Goal: Information Seeking & Learning: Learn about a topic

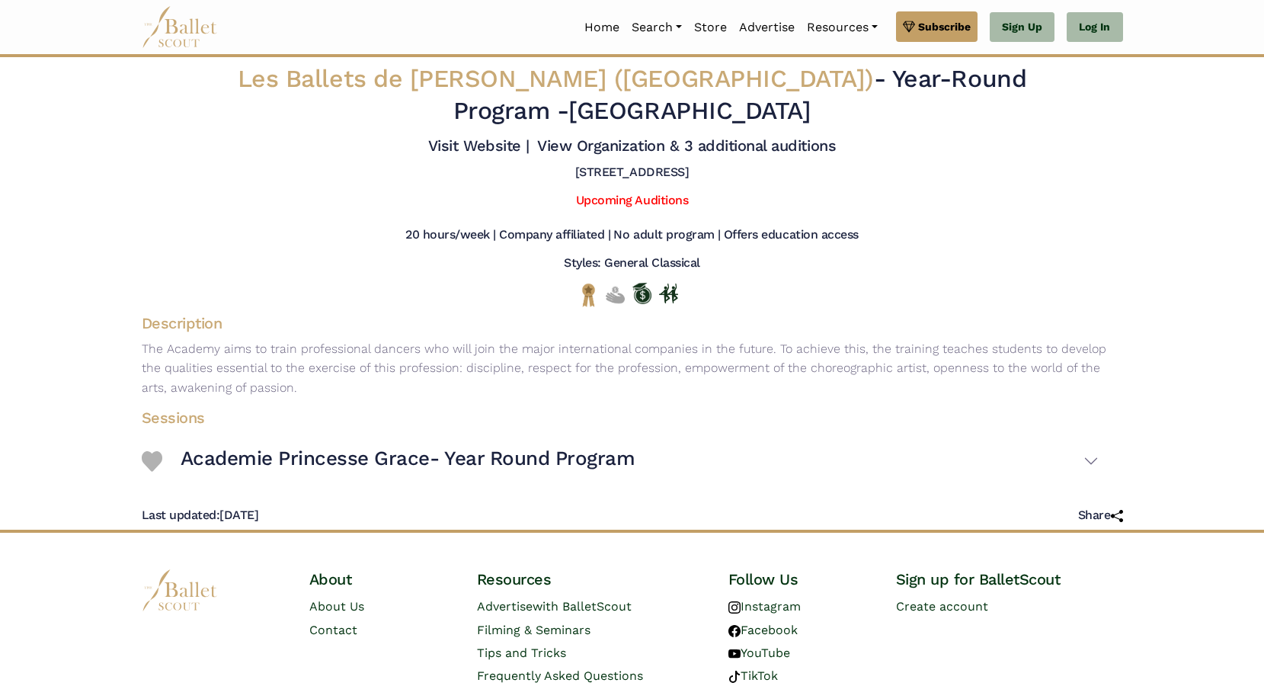
drag, startPoint x: 605, startPoint y: 184, endPoint x: 605, endPoint y: 218, distance: 34.3
click at [605, 218] on div "Les Ballets de [PERSON_NAME] (Princess Grace Academy) - Year-Round Program - [G…" at bounding box center [632, 293] width 1006 height 472
click at [605, 218] on div "Upcoming Auditions" at bounding box center [632, 204] width 1006 height 34
drag, startPoint x: 605, startPoint y: 218, endPoint x: 612, endPoint y: 167, distance: 51.6
click at [612, 174] on div "Les Ballets de Monte-Carlo (Princess Grace Academy) - Year-Round Program - Prin…" at bounding box center [632, 293] width 1006 height 472
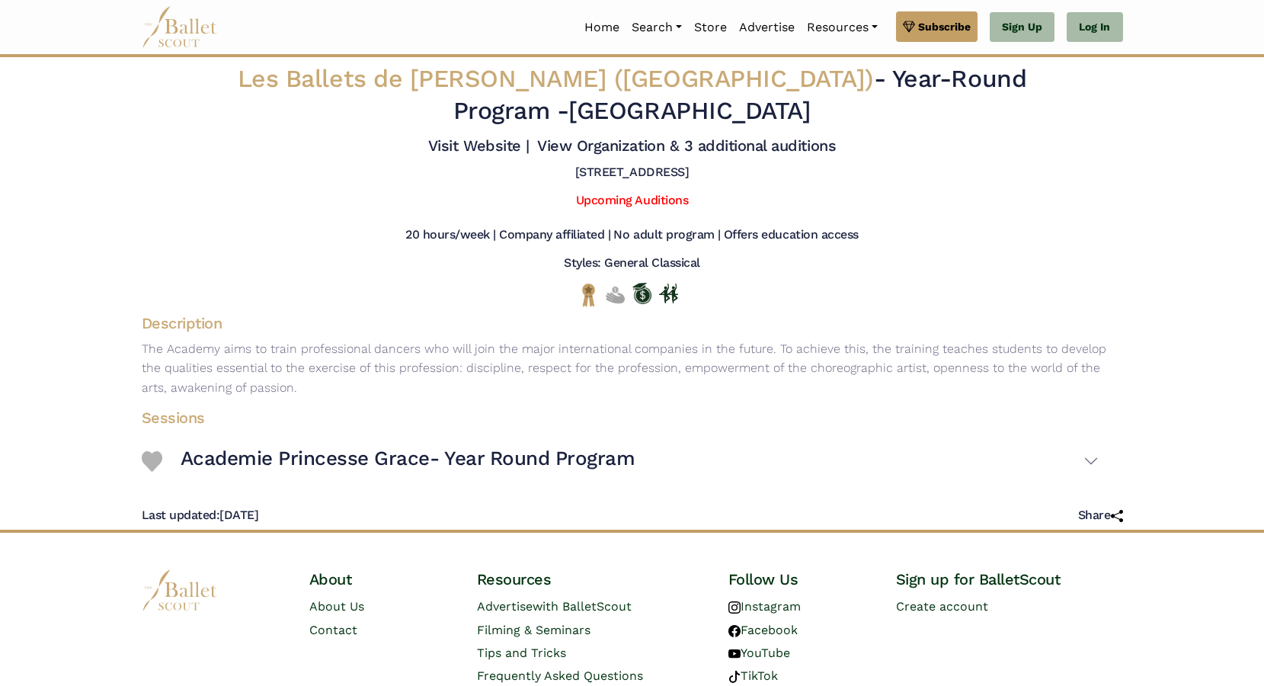
click at [612, 167] on h5 "[STREET_ADDRESS]" at bounding box center [632, 173] width 114 height 16
drag, startPoint x: 491, startPoint y: 273, endPoint x: 445, endPoint y: 387, distance: 122.4
click at [445, 387] on div "Les Ballets de Monte-Carlo (Princess Grace Academy) - Year-Round Program - Prin…" at bounding box center [632, 293] width 1006 height 472
click at [445, 387] on p "The Academy aims to train professional dancers who will join the major internat…" at bounding box center [632, 368] width 1006 height 59
